Goal: Task Accomplishment & Management: Manage account settings

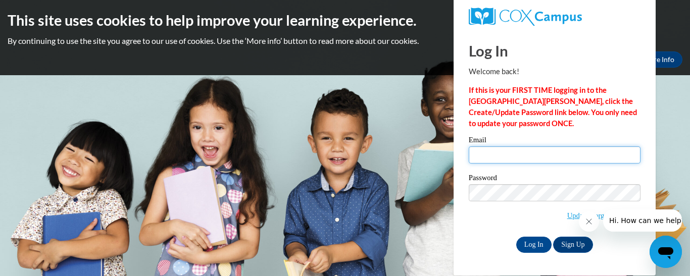
click at [481, 156] on input "Email" at bounding box center [555, 154] width 172 height 17
type input "[EMAIL_ADDRESS][DOMAIN_NAME]"
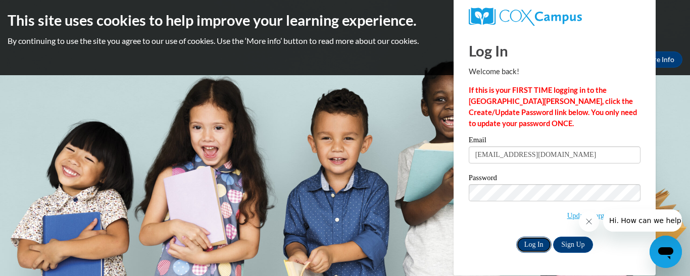
click at [532, 243] on input "Log In" at bounding box center [533, 245] width 35 height 16
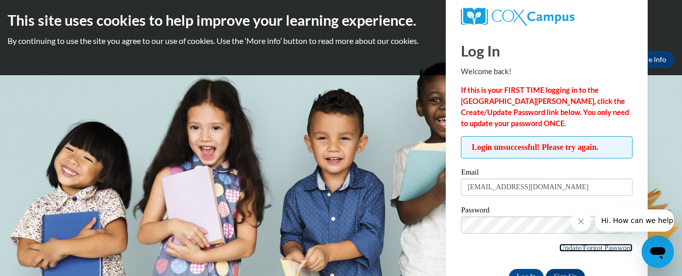
click at [573, 245] on link "Update/Forgot Password" at bounding box center [595, 248] width 73 height 8
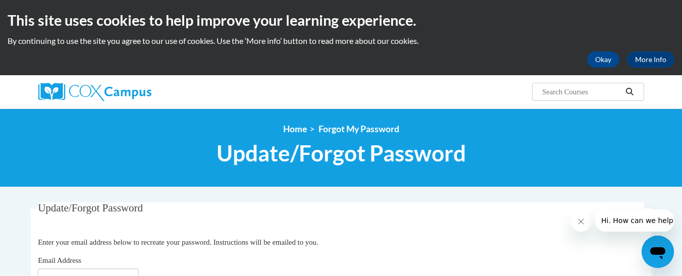
click at [458, 237] on p "Enter your email address below to recreate your password. Instructions will be …" at bounding box center [341, 242] width 606 height 11
